Goal: Information Seeking & Learning: Learn about a topic

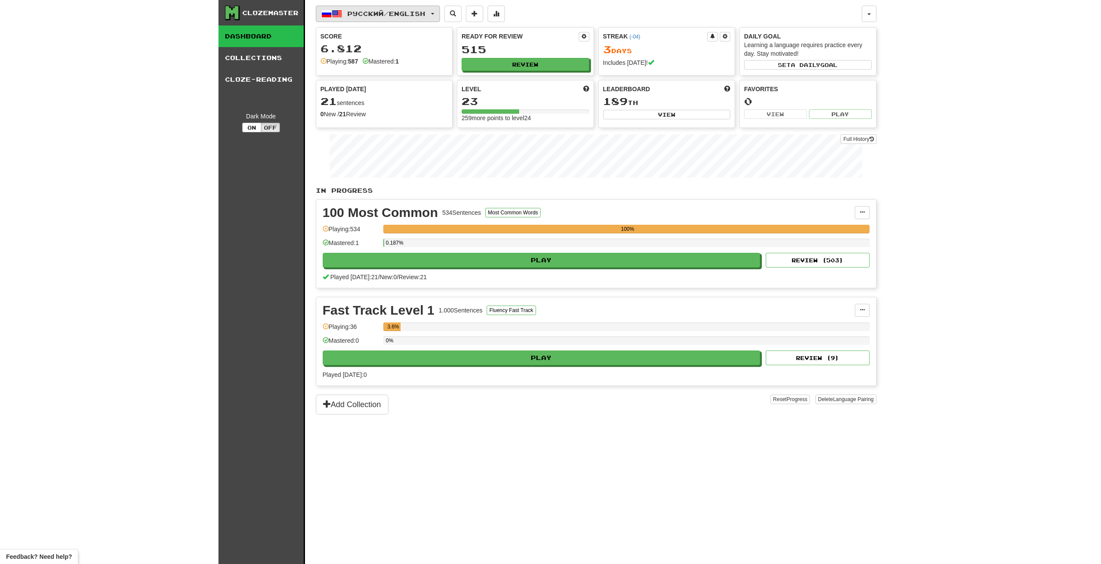
click at [435, 16] on button "Русский / English" at bounding box center [378, 14] width 124 height 16
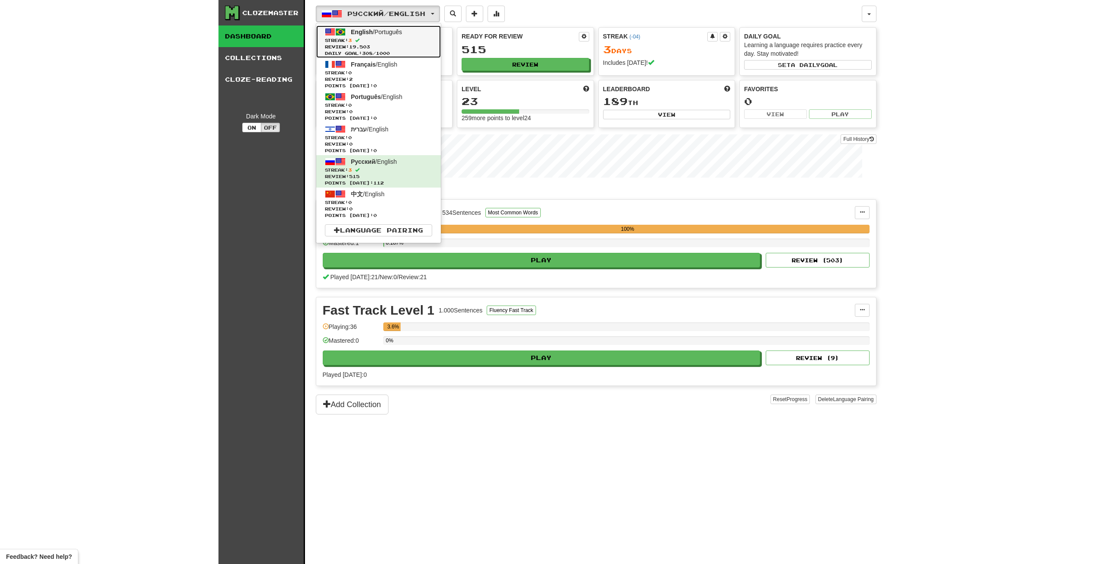
click at [359, 40] on span at bounding box center [357, 40] width 4 height 4
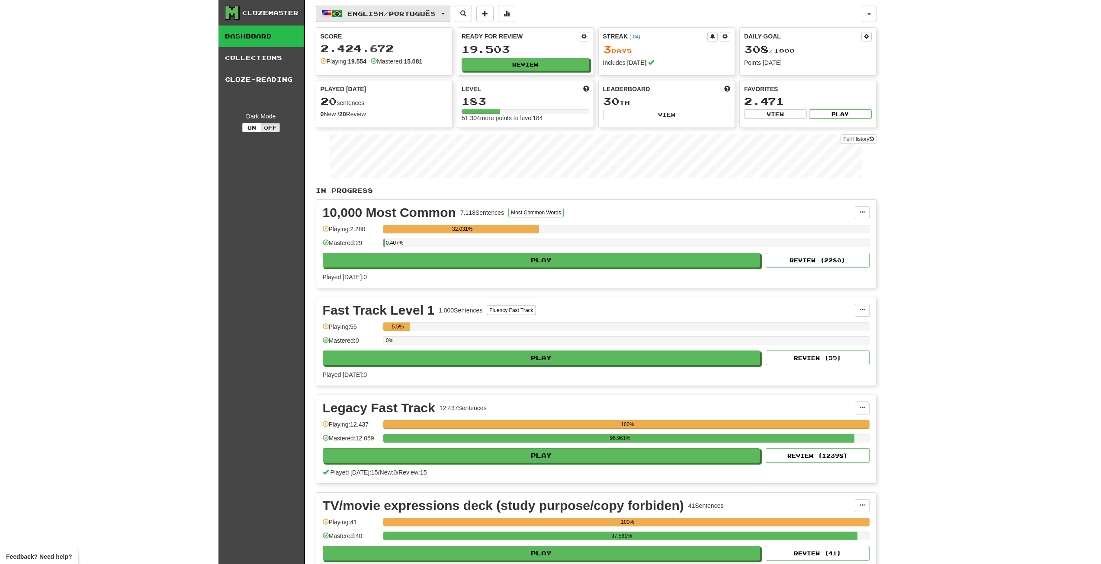
click at [450, 16] on button "English / Português" at bounding box center [383, 14] width 134 height 16
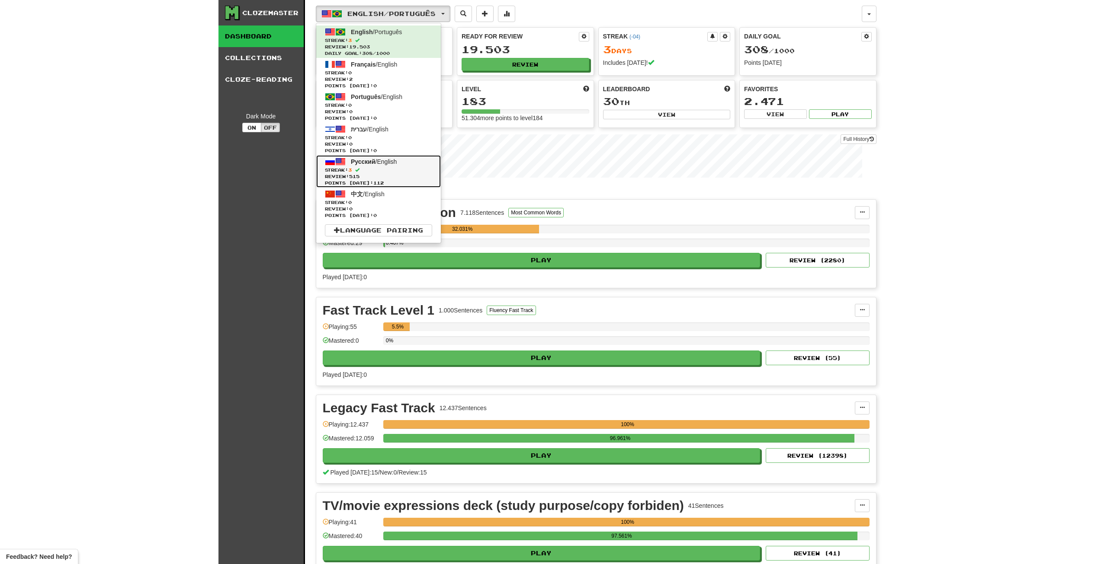
click at [377, 169] on span "Streak: 3" at bounding box center [378, 170] width 107 height 6
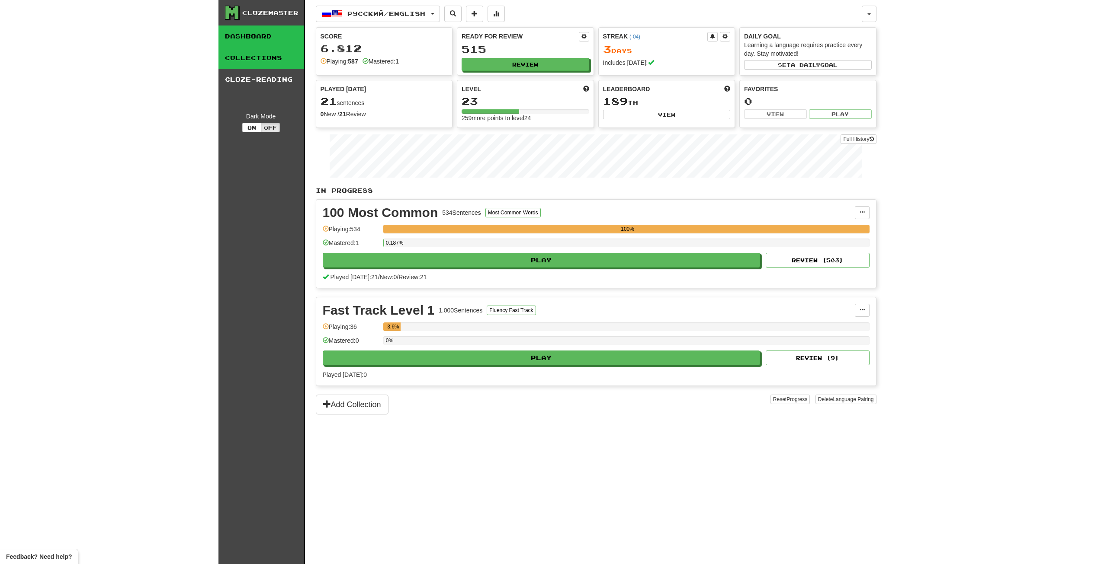
click at [250, 51] on link "Collections" at bounding box center [260, 58] width 85 height 22
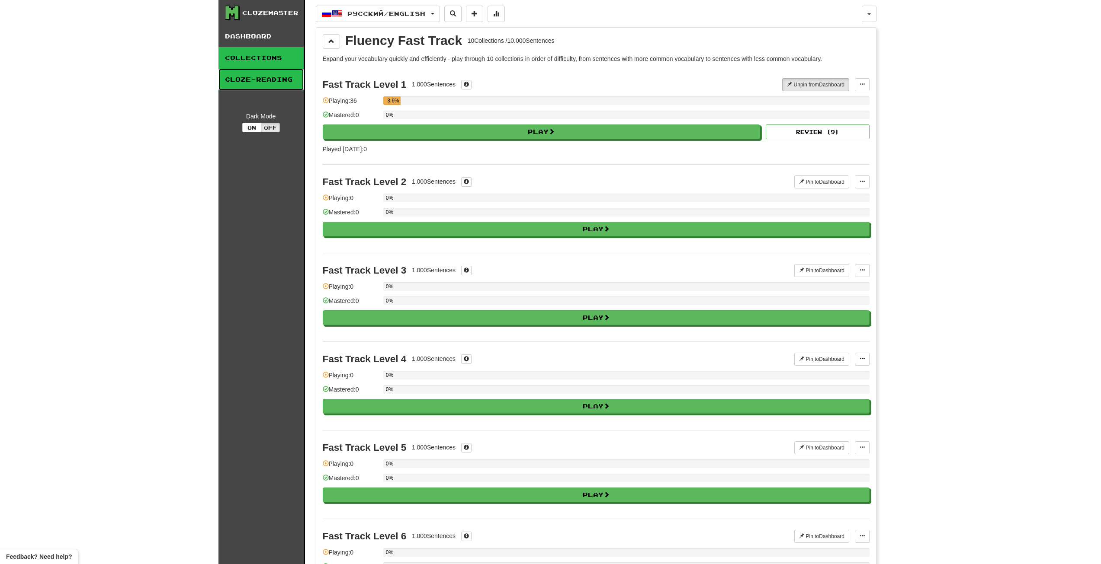
click at [253, 78] on link "Cloze-Reading" at bounding box center [260, 80] width 85 height 22
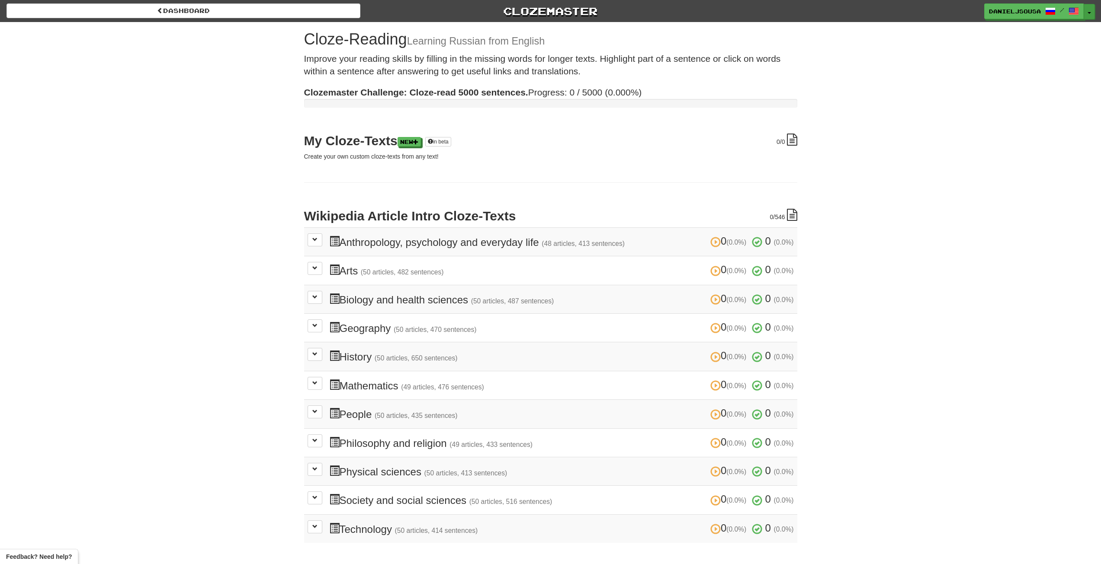
click at [1094, 13] on button "Toggle Dropdown" at bounding box center [1088, 12] width 11 height 16
